Goal: Find specific page/section

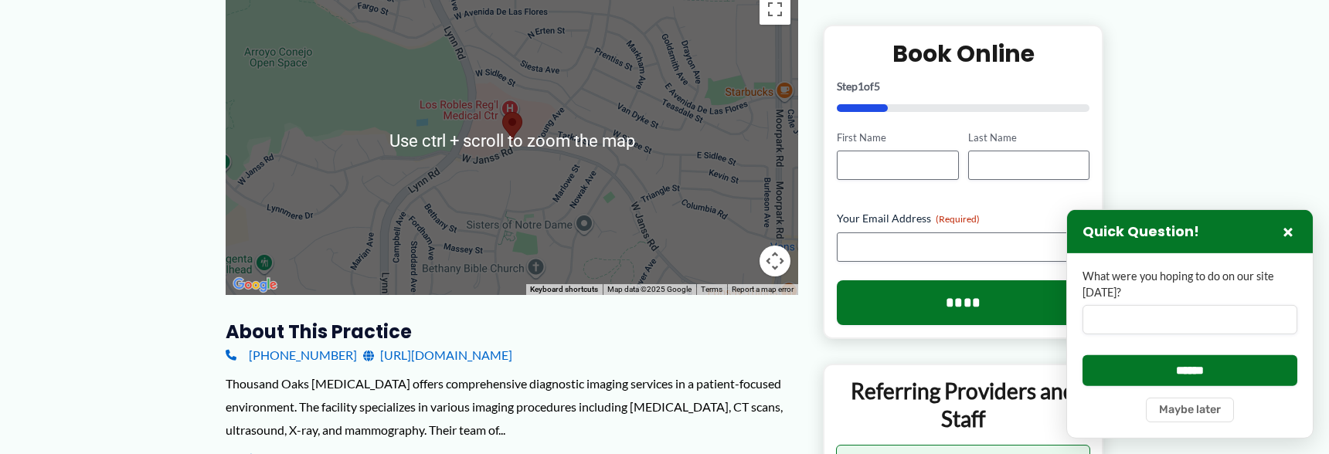
scroll to position [250, 0]
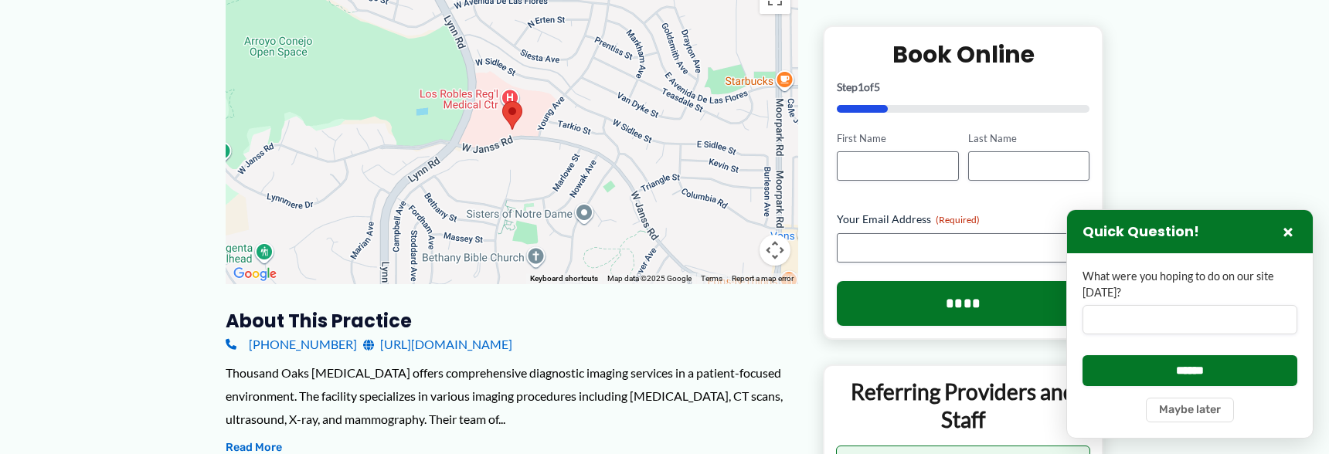
click at [559, 160] on div at bounding box center [512, 129] width 573 height 309
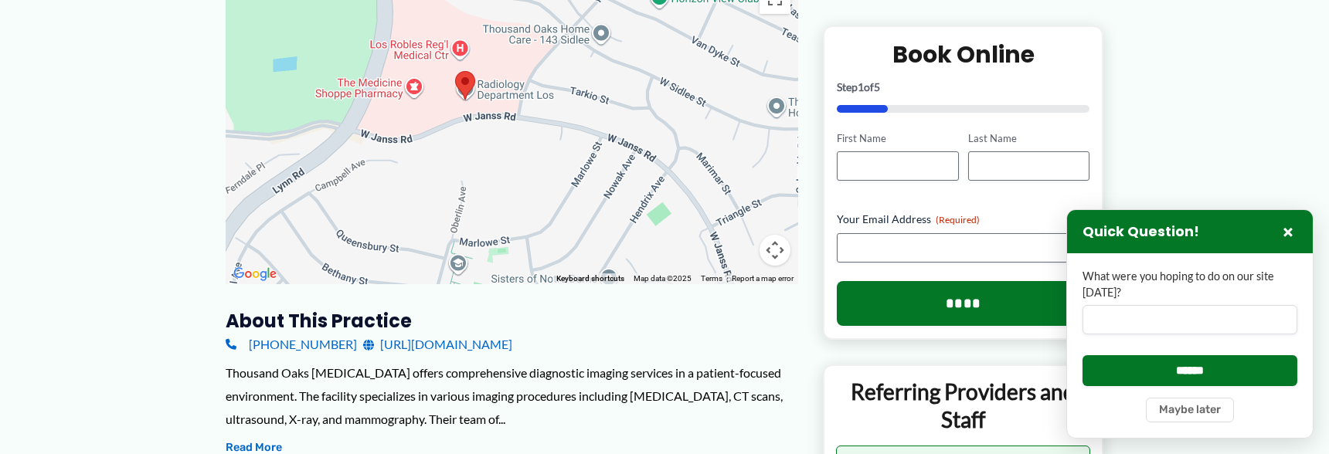
click at [522, 162] on div at bounding box center [512, 129] width 573 height 309
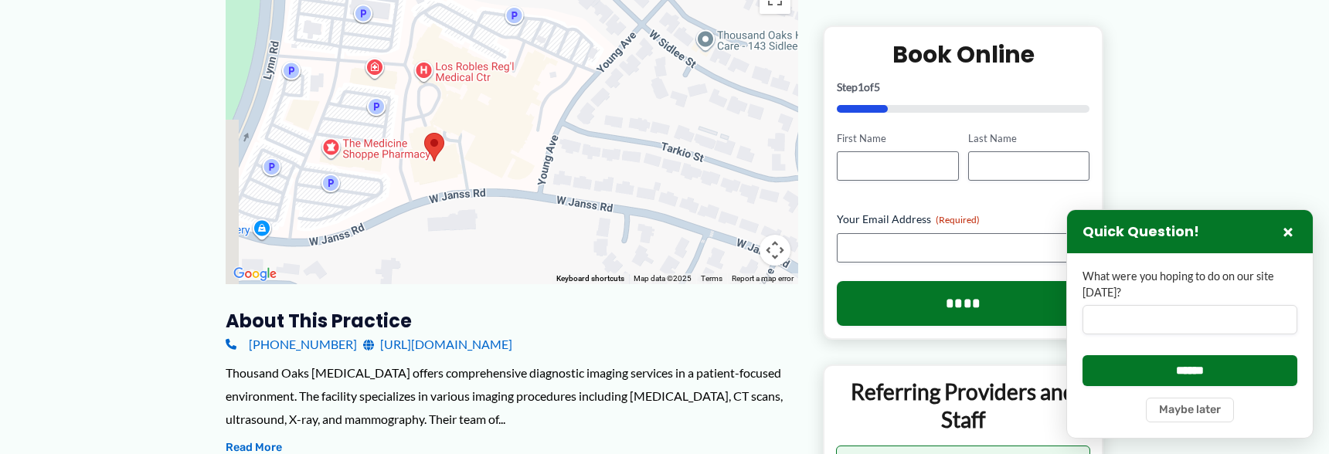
drag, startPoint x: 521, startPoint y: 121, endPoint x: 549, endPoint y: 228, distance: 110.4
click at [549, 253] on div at bounding box center [512, 129] width 573 height 309
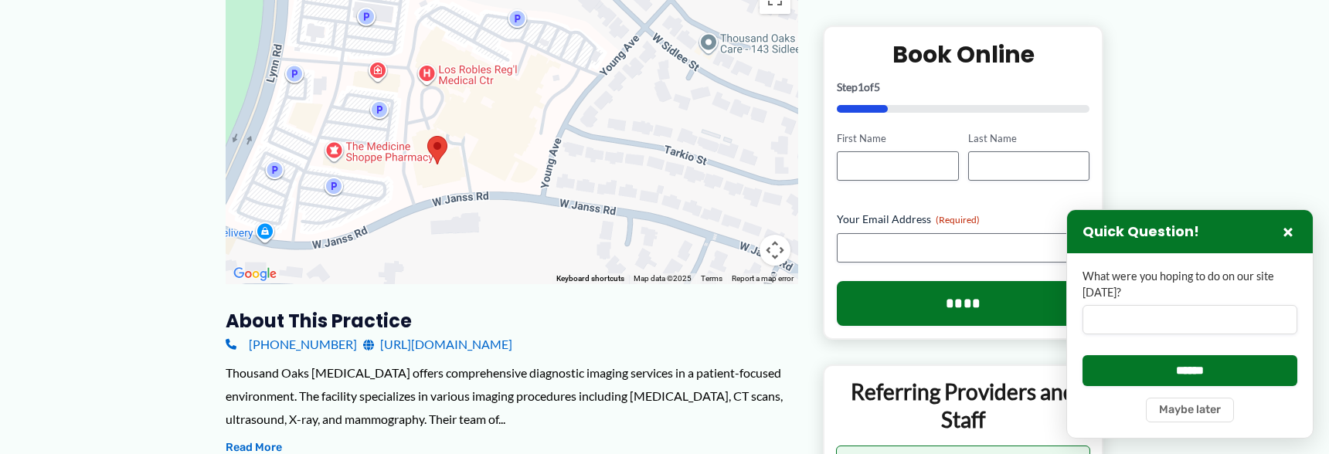
click at [553, 168] on div at bounding box center [512, 129] width 573 height 309
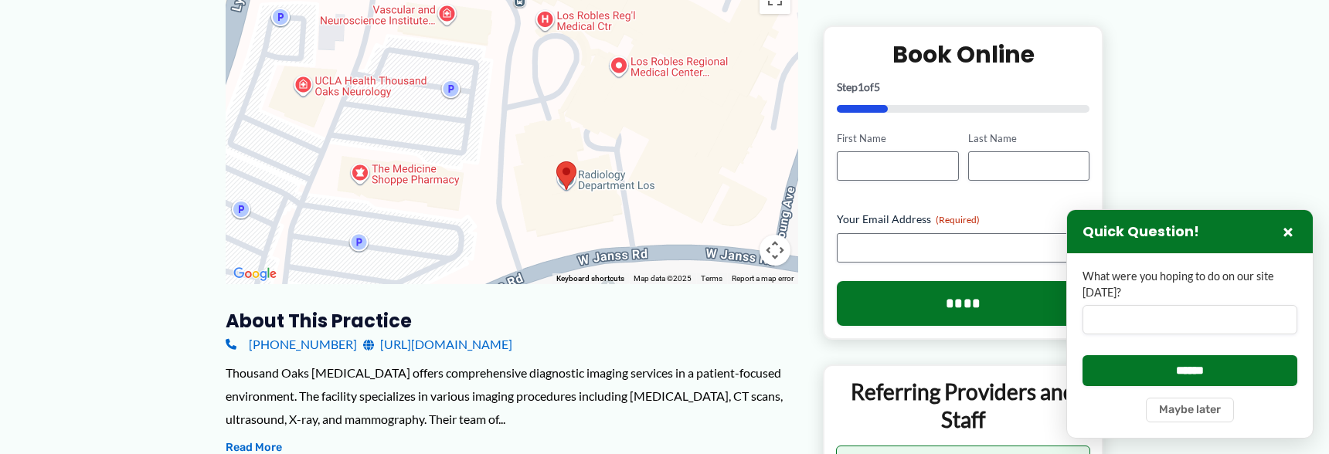
drag, startPoint x: 494, startPoint y: 136, endPoint x: 739, endPoint y: 165, distance: 246.6
click at [739, 165] on div at bounding box center [512, 129] width 573 height 309
click at [702, 170] on div at bounding box center [512, 129] width 573 height 309
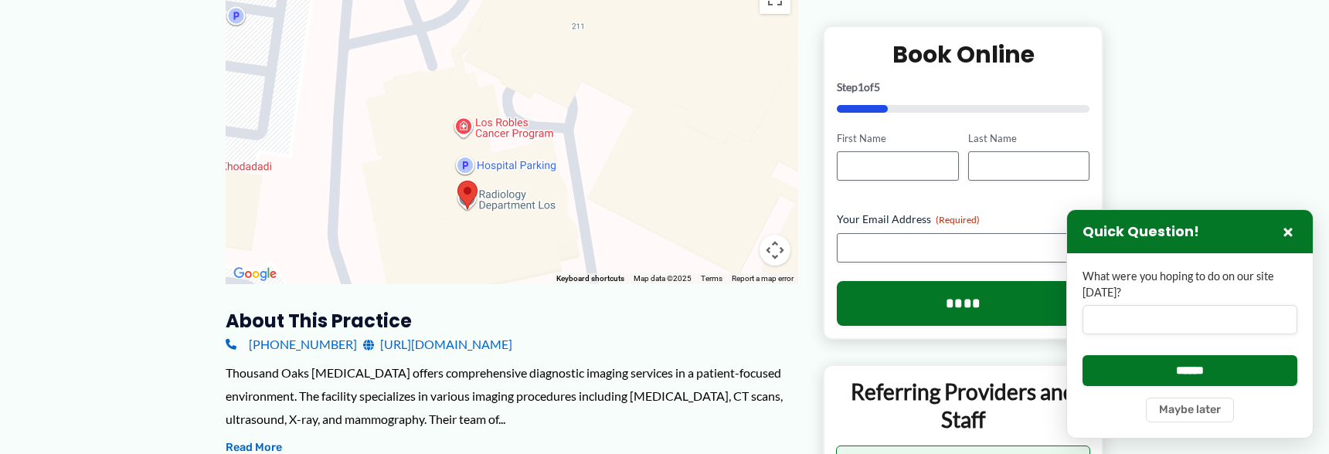
drag, startPoint x: 681, startPoint y: 169, endPoint x: 700, endPoint y: 168, distance: 19.3
click at [700, 168] on div at bounding box center [512, 129] width 573 height 309
click at [1290, 229] on button "×" at bounding box center [1288, 232] width 19 height 19
